Goal: Information Seeking & Learning: Understand process/instructions

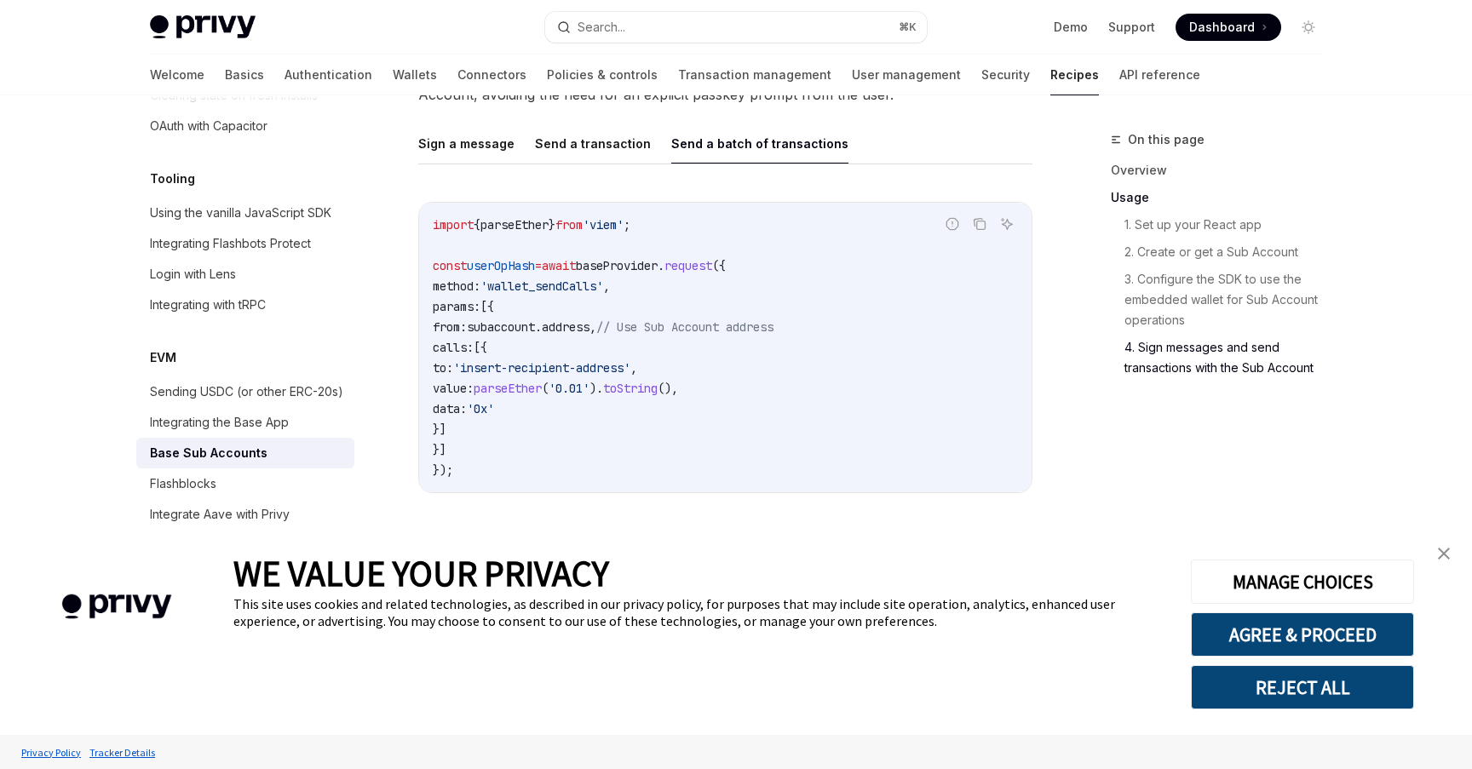
scroll to position [3892, 0]
click at [1437, 549] on link "close banner" at bounding box center [1444, 554] width 34 height 34
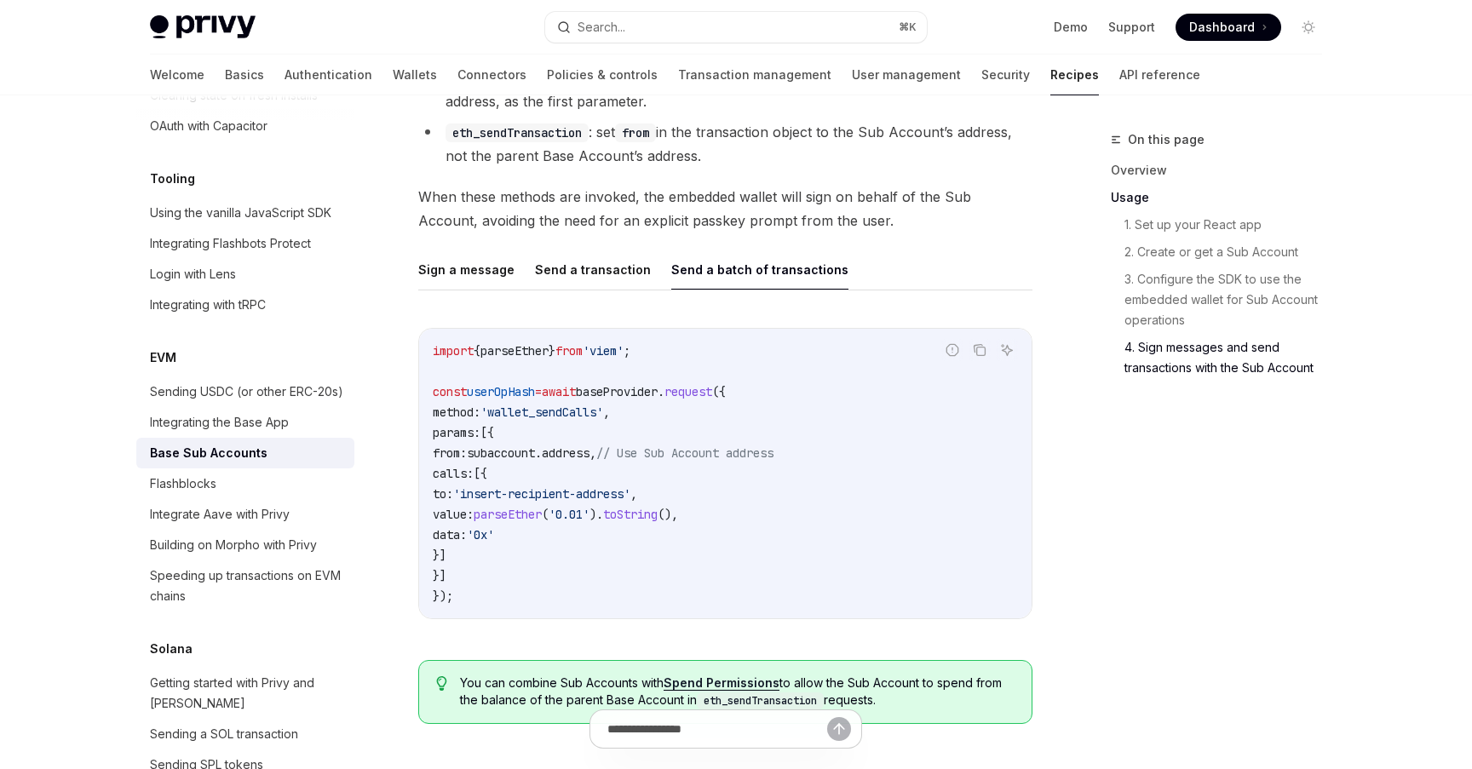
scroll to position [3749, 0]
